Goal: Transaction & Acquisition: Purchase product/service

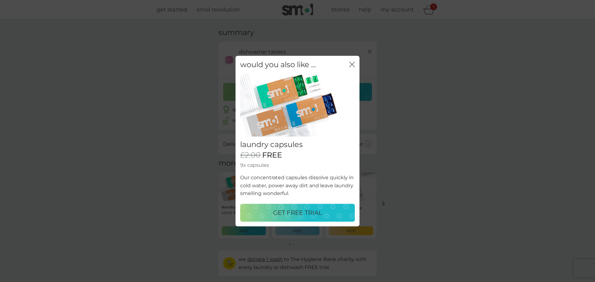
click at [297, 213] on p "GET FREE TRIAL" at bounding box center [297, 213] width 49 height 10
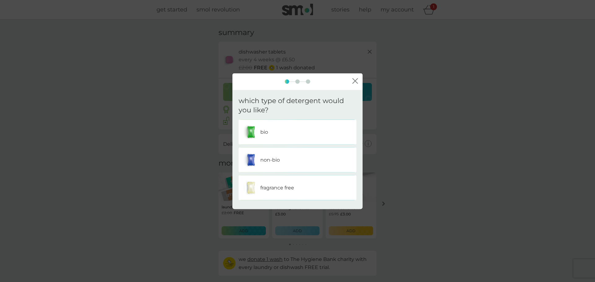
click at [278, 161] on p "non-bio" at bounding box center [270, 160] width 20 height 8
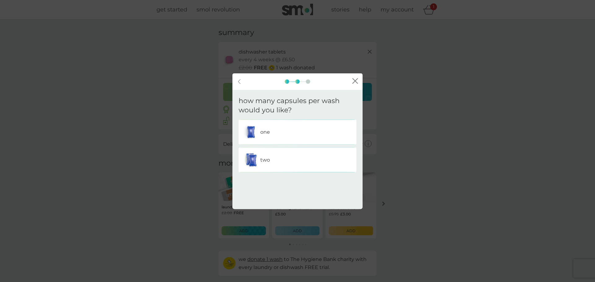
click at [279, 137] on div "one" at bounding box center [297, 132] width 108 height 15
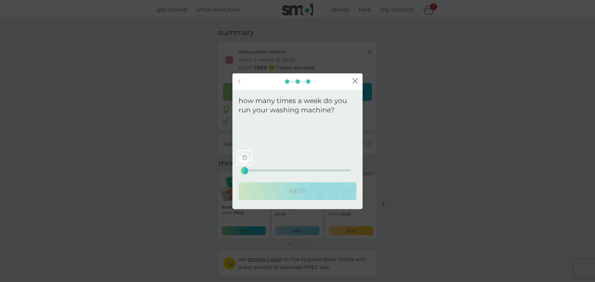
click at [260, 169] on div "0 0 12.5 25" at bounding box center [297, 162] width 106 height 25
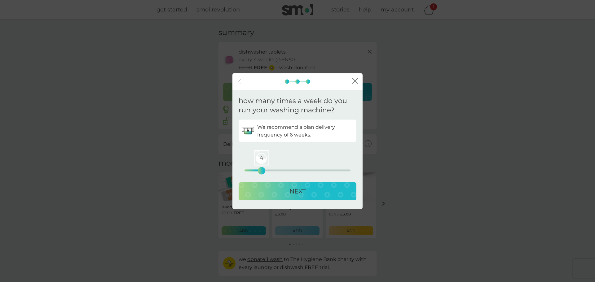
click at [260, 171] on div "4 0 12.5 25" at bounding box center [297, 171] width 106 height 2
click at [257, 172] on div "4 0 12.5 25" at bounding box center [297, 162] width 106 height 25
click at [256, 171] on div "3 0 12.5 25" at bounding box center [297, 171] width 106 height 2
click at [252, 171] on div "3 0 12.5 25" at bounding box center [297, 171] width 106 height 2
click at [313, 198] on button "NEXT" at bounding box center [298, 192] width 118 height 18
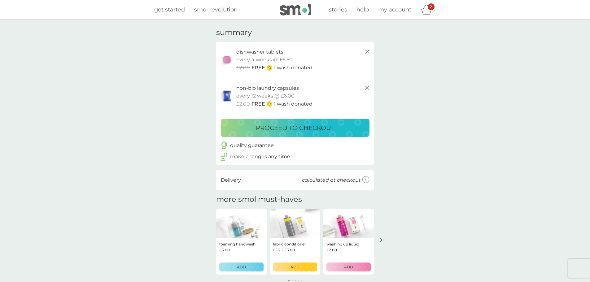
click at [298, 126] on p "proceed to checkout" at bounding box center [295, 128] width 79 height 10
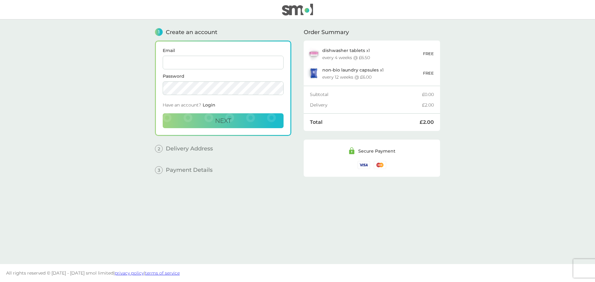
click at [224, 62] on input "Email" at bounding box center [223, 63] width 121 height 14
type input "[PERSON_NAME][EMAIL_ADDRESS][DOMAIN_NAME]"
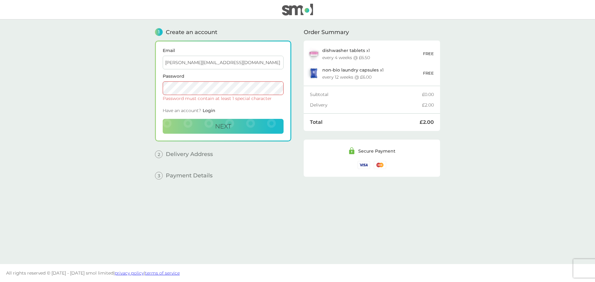
click at [145, 92] on main "1 Create an account Email [PERSON_NAME][EMAIL_ADDRESS][DOMAIN_NAME] Password Pa…" at bounding box center [297, 142] width 595 height 245
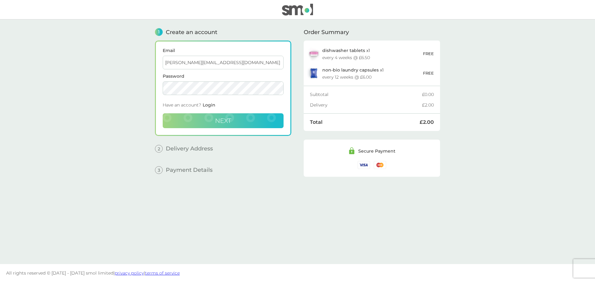
click at [219, 125] on button "Next" at bounding box center [223, 120] width 121 height 15
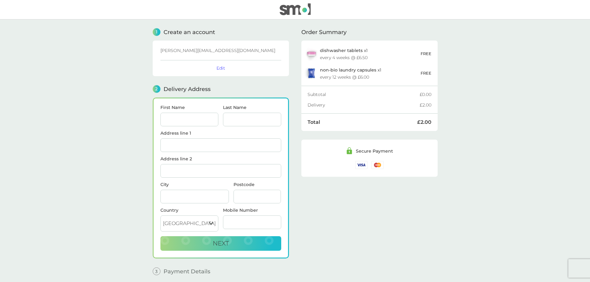
click at [182, 118] on input "First Name" at bounding box center [190, 120] width 58 height 14
type input "[PERSON_NAME]"
type input "Lokman"
type input "[STREET_ADDRESS]"
type input "[GEOGRAPHIC_DATA]"
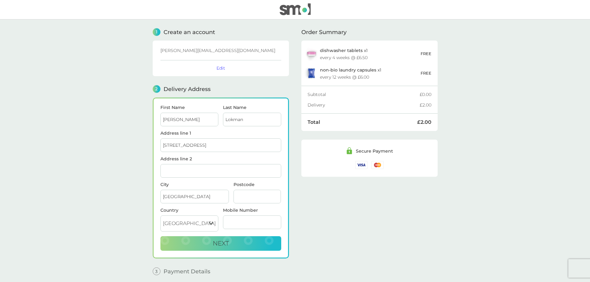
type input "N3 3QP"
type input "07940559633"
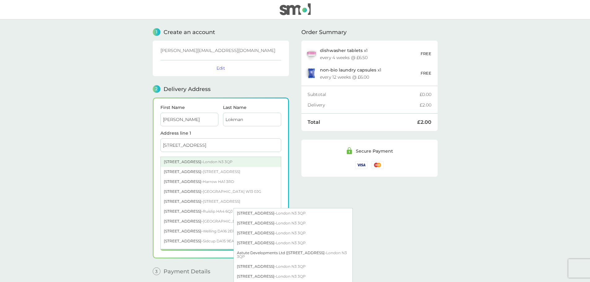
click at [199, 161] on div "[STREET_ADDRESS]" at bounding box center [221, 162] width 120 height 10
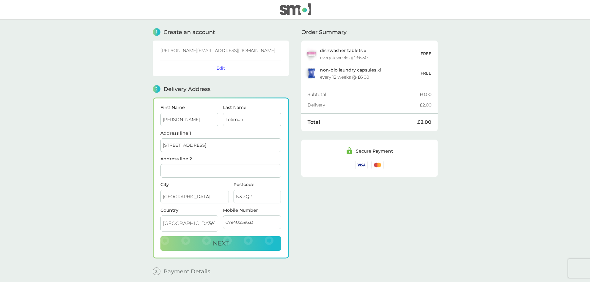
click at [400, 209] on div "Order Summary dishwasher tablets x 1 every 4 weeks @ £6.50 FREE non-bio laundry…" at bounding box center [369, 150] width 136 height 261
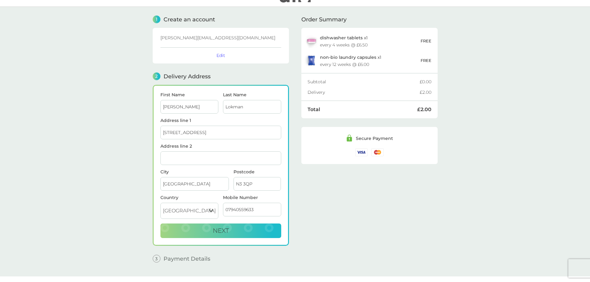
scroll to position [25, 0]
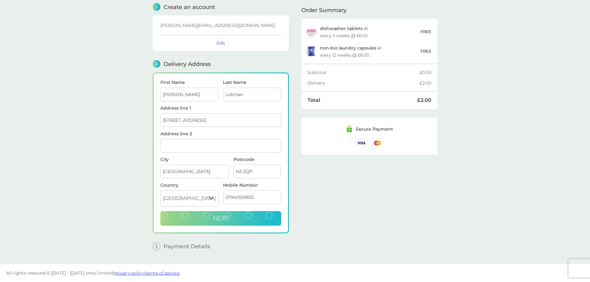
click at [207, 215] on button "Next" at bounding box center [221, 218] width 121 height 15
checkbox input "true"
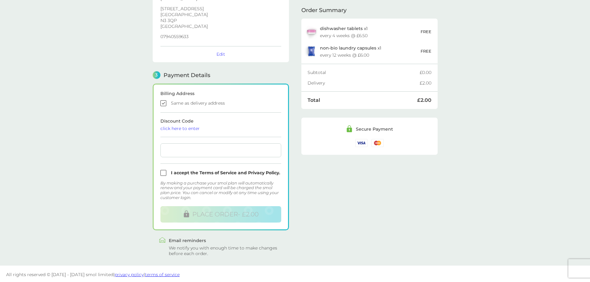
scroll to position [111, 0]
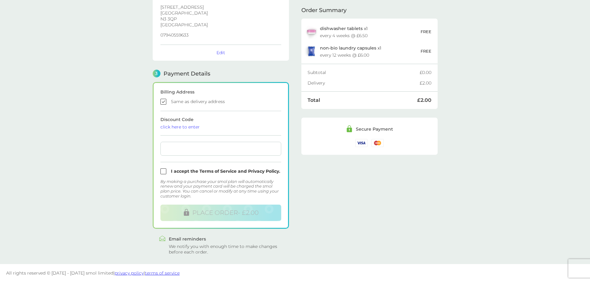
click at [196, 153] on div at bounding box center [221, 149] width 121 height 14
click at [163, 170] on input "checkbox" at bounding box center [221, 172] width 121 height 6
checkbox input "true"
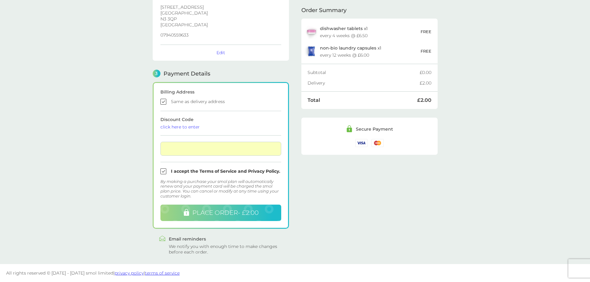
click at [221, 210] on span "PLACE ORDER - £2.00" at bounding box center [225, 212] width 66 height 7
